Goal: Task Accomplishment & Management: Manage account settings

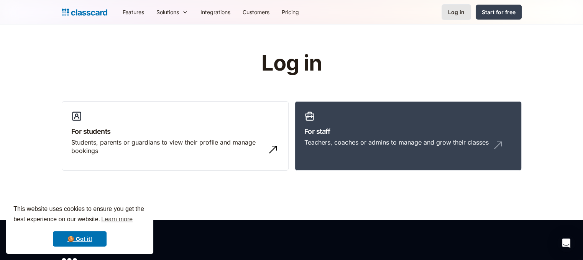
click at [453, 12] on div "Log in" at bounding box center [456, 12] width 16 height 8
click at [453, 13] on div "Log in" at bounding box center [456, 12] width 16 height 8
